Goal: Task Accomplishment & Management: Manage account settings

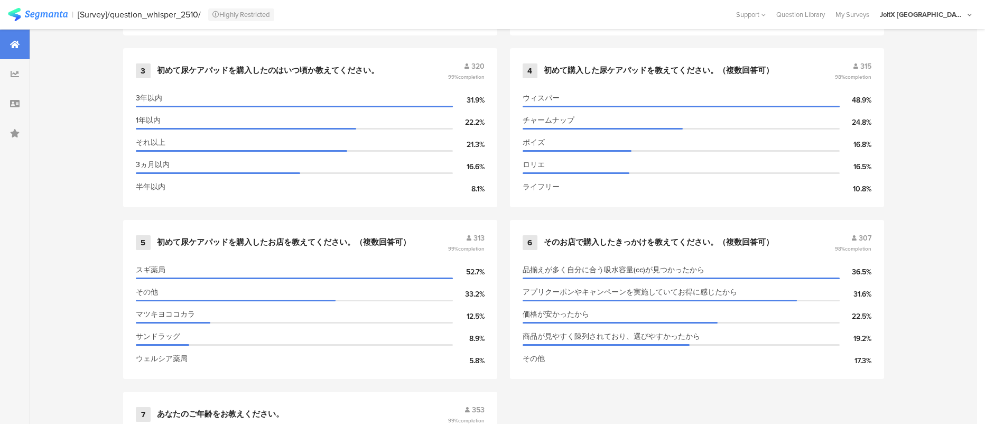
scroll to position [783, 0]
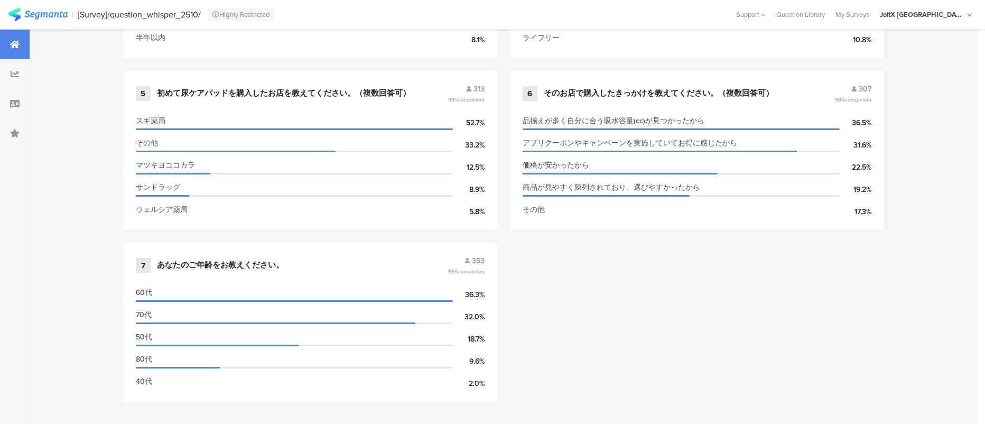
click at [718, 372] on div "1 あなたは現在、尿ケアパッドを使用または購入(他の方が使用するため)していますか？ 379 89% completion 私が、使用しています。 72.3%…" at bounding box center [503, 70] width 845 height 687
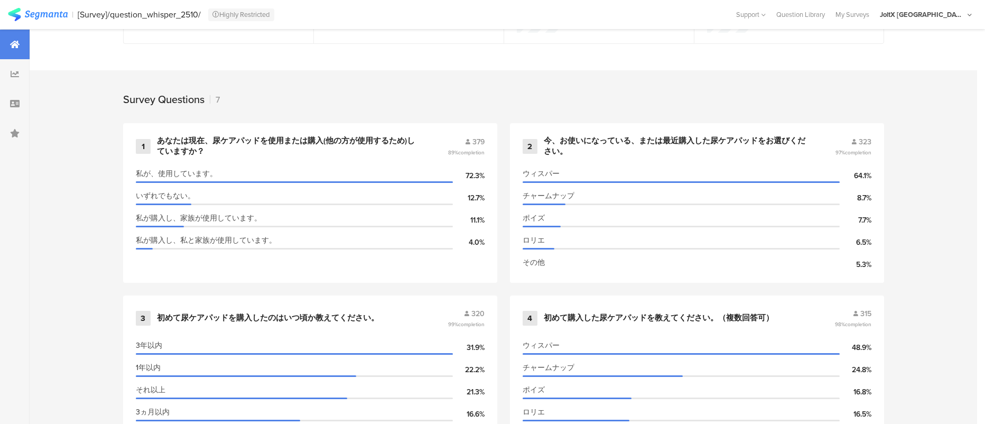
scroll to position [545, 0]
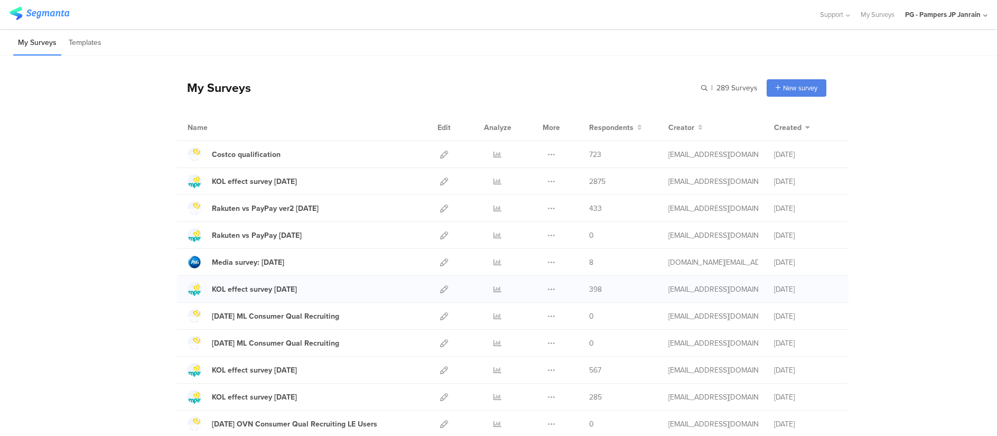
scroll to position [79, 0]
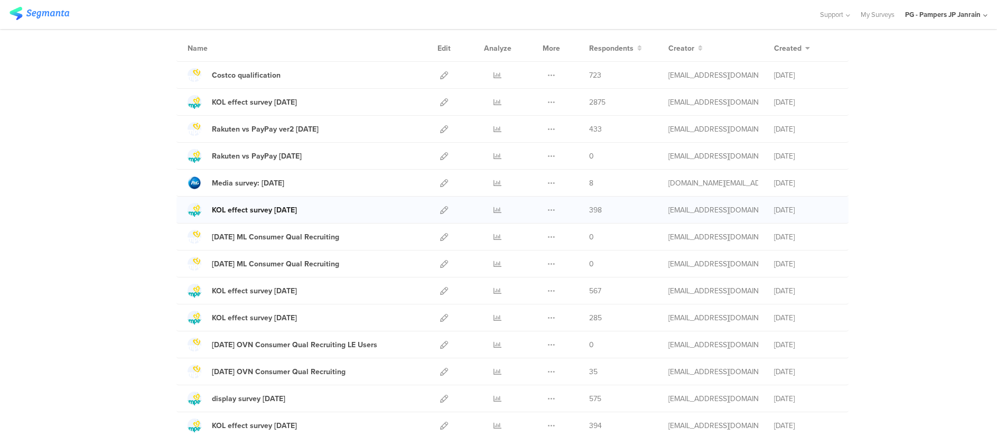
click at [266, 212] on div "KOL effect survey Aug 25" at bounding box center [254, 209] width 85 height 11
click at [440, 287] on icon at bounding box center [444, 291] width 8 height 8
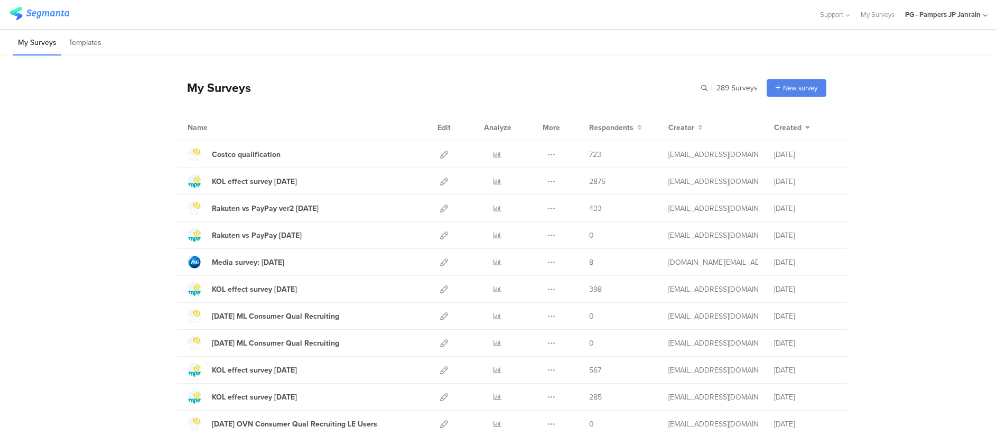
click at [817, 94] on div "New survey" at bounding box center [797, 87] width 60 height 17
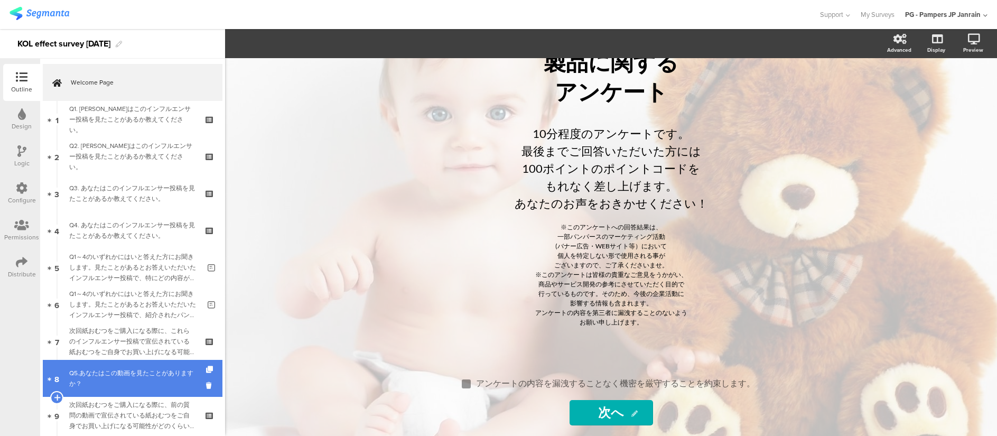
scroll to position [158, 0]
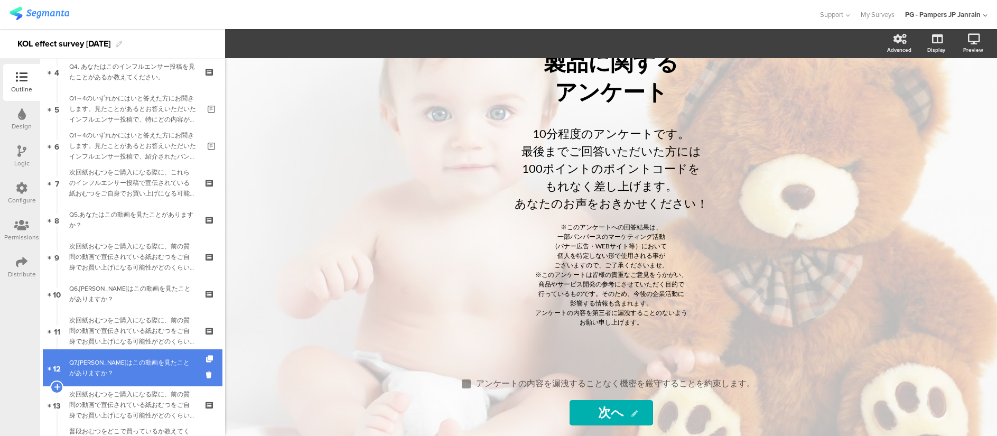
click at [124, 361] on div "Q7.あなたはこの動画を見たことがありますか？" at bounding box center [132, 367] width 126 height 21
